Goal: Browse casually: Explore the website without a specific task or goal

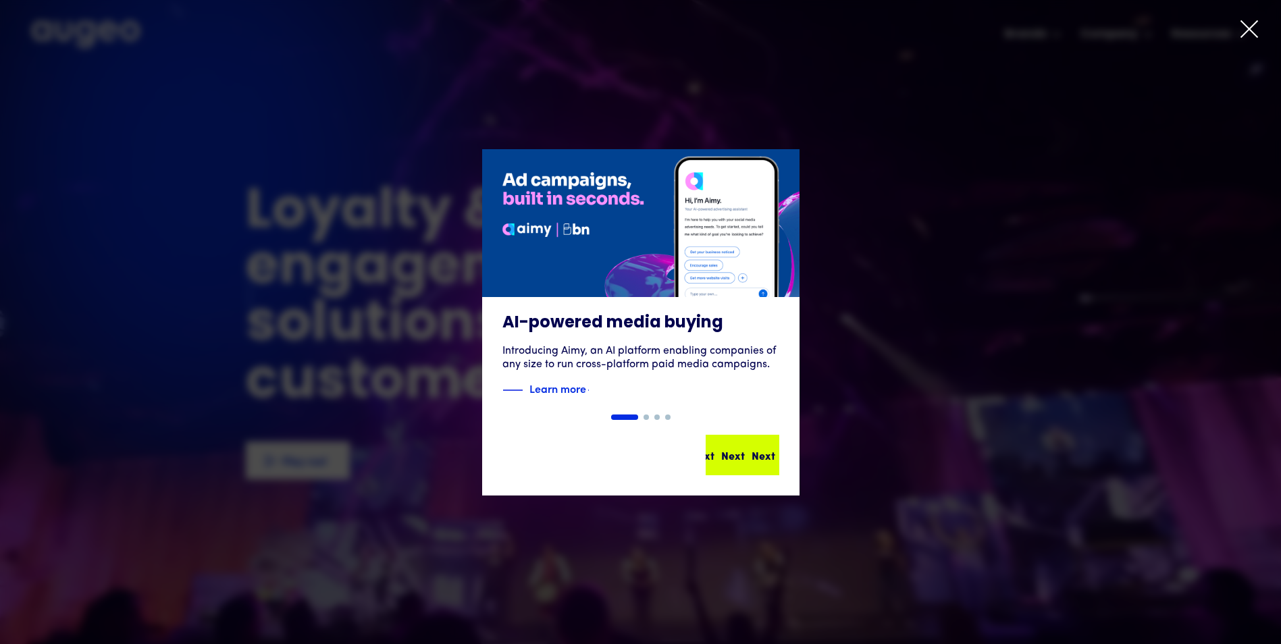
click at [778, 469] on link "Next Next Next Next Next" at bounding box center [743, 455] width 74 height 41
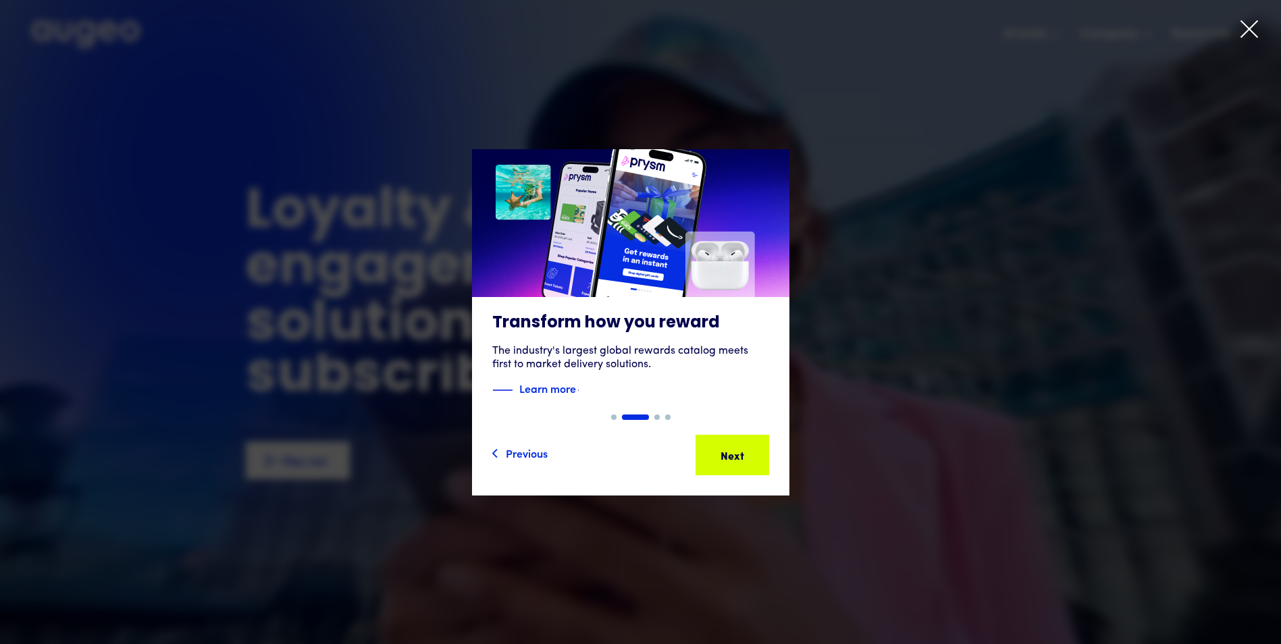
click at [769, 469] on link "Next Next Next Next Next" at bounding box center [732, 455] width 74 height 41
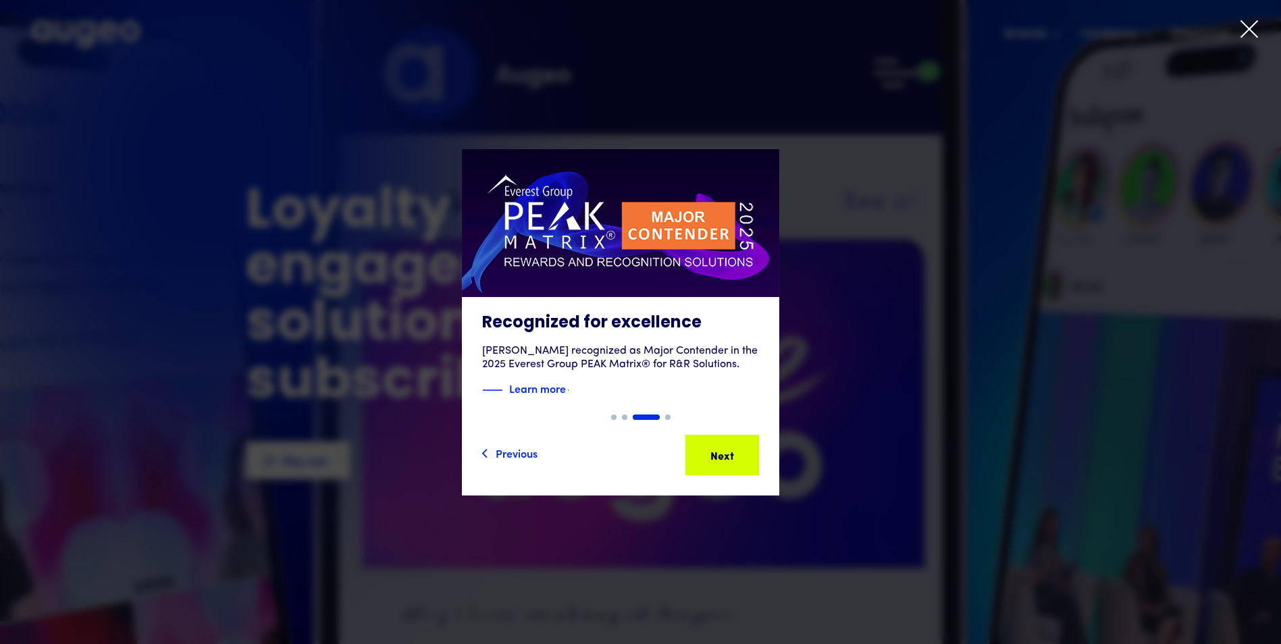
click at [1265, 20] on div at bounding box center [640, 322] width 1281 height 644
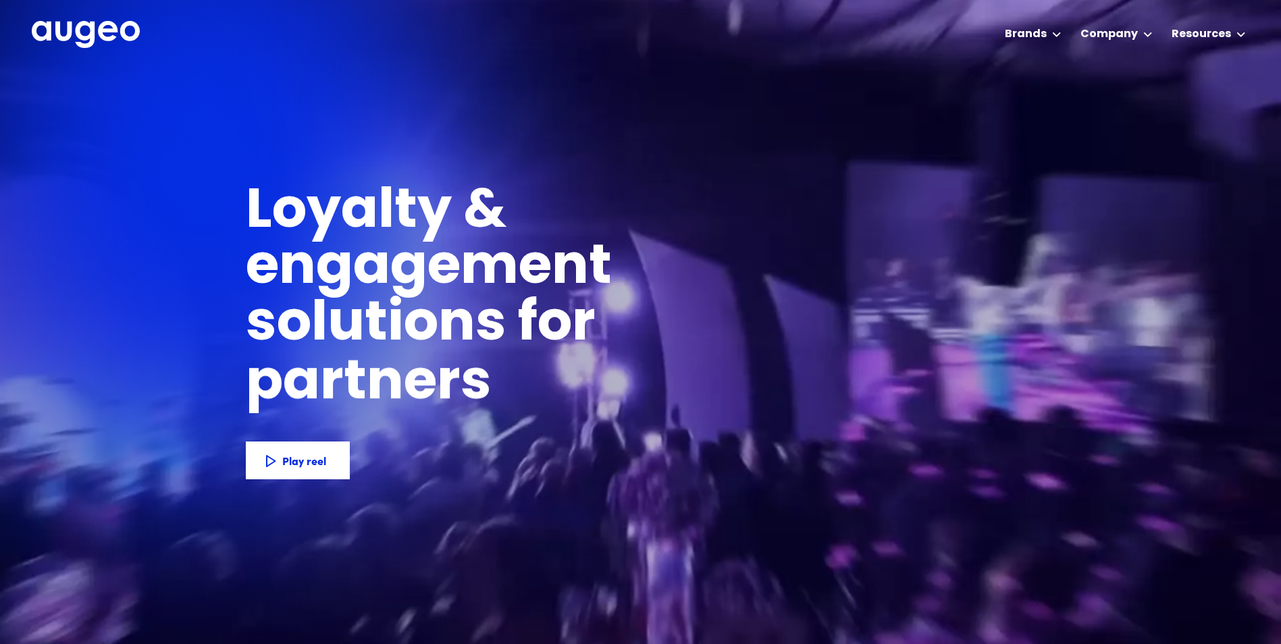
click at [82, 24] on img "home" at bounding box center [86, 35] width 108 height 28
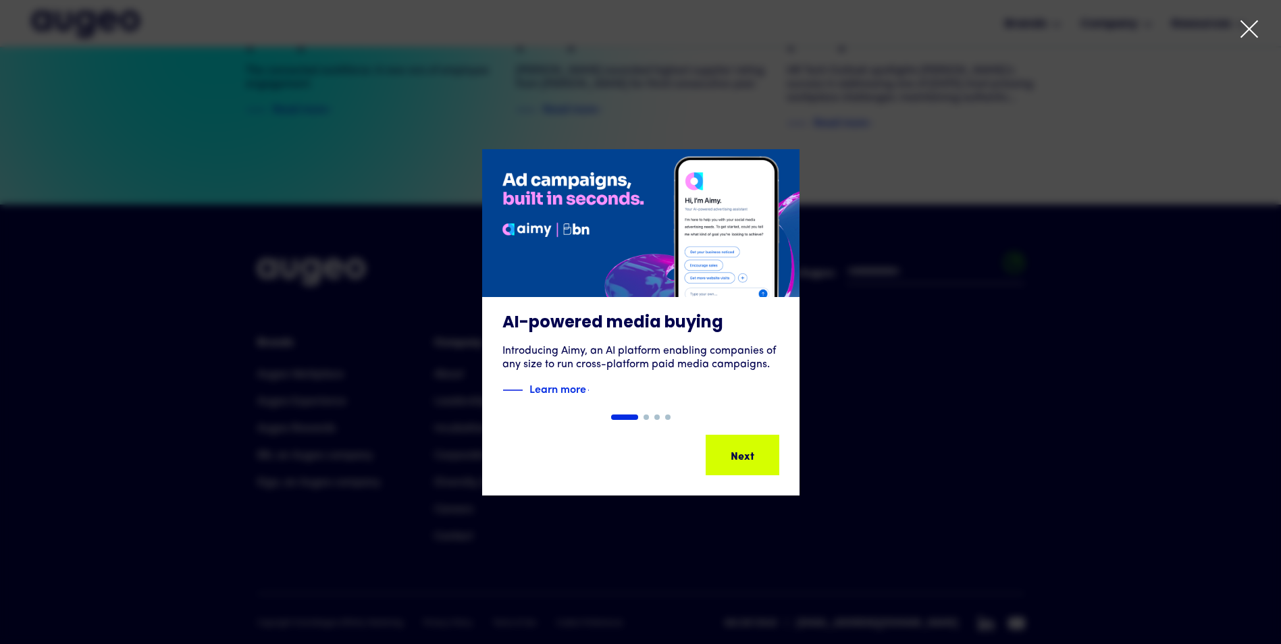
click at [888, 481] on div "1 of 4" at bounding box center [640, 322] width 1281 height 346
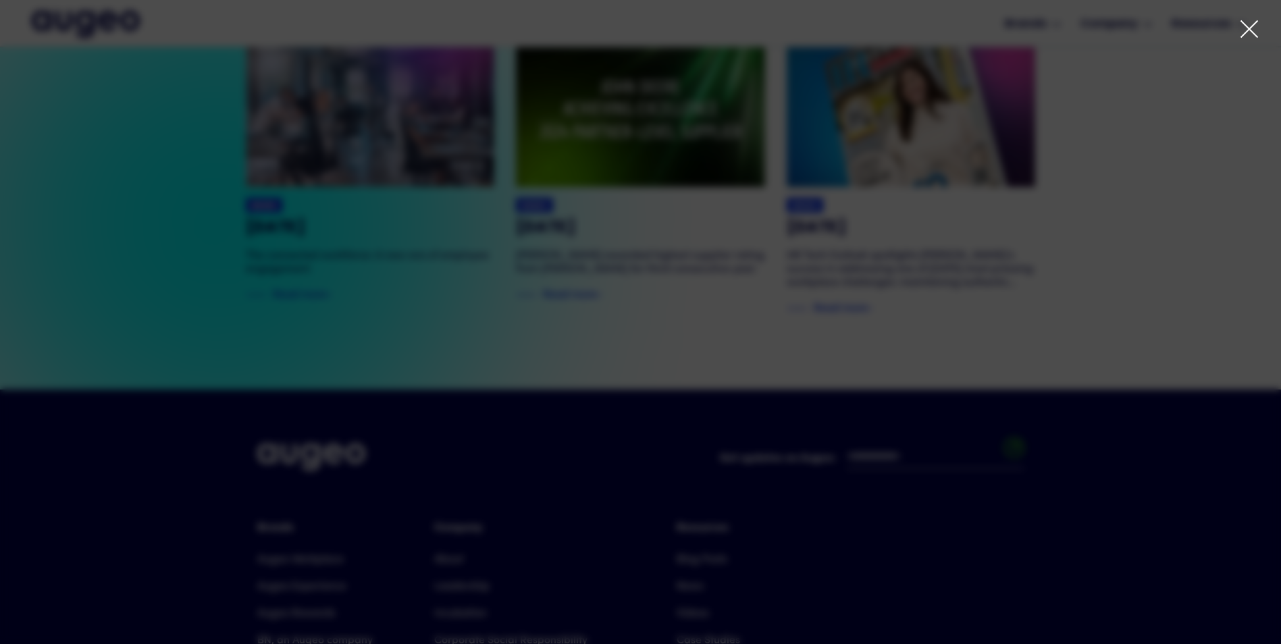
scroll to position [2664, 0]
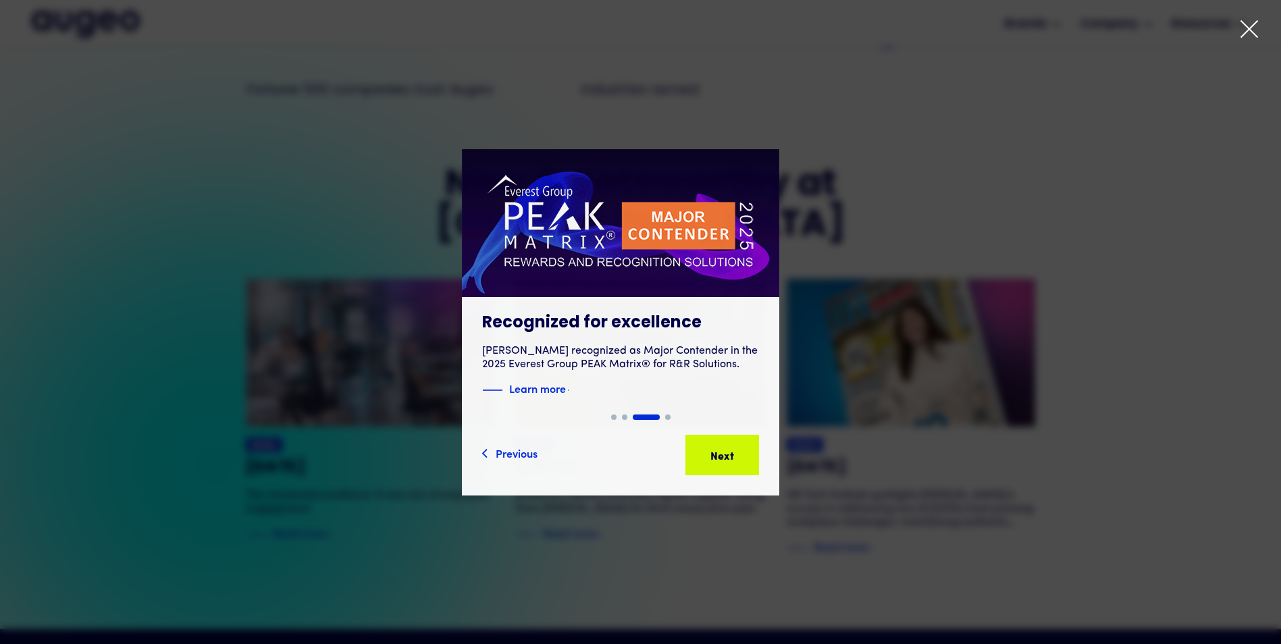
click at [1242, 38] on icon at bounding box center [1249, 29] width 20 height 20
